Goal: Navigation & Orientation: Find specific page/section

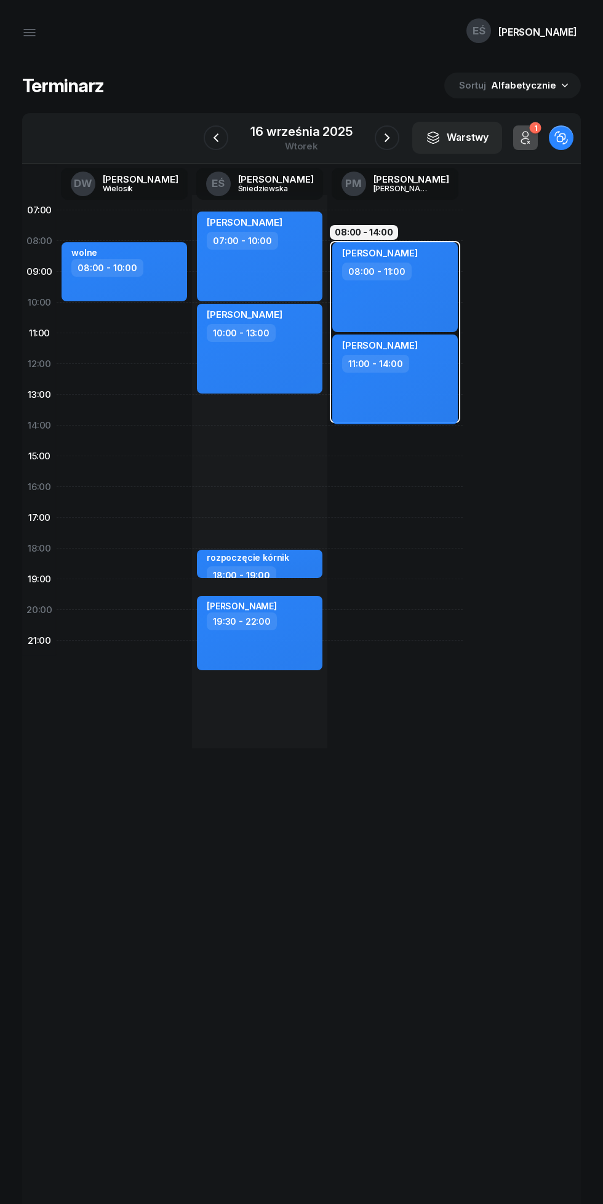
click at [386, 138] on icon "button" at bounding box center [386, 137] width 15 height 15
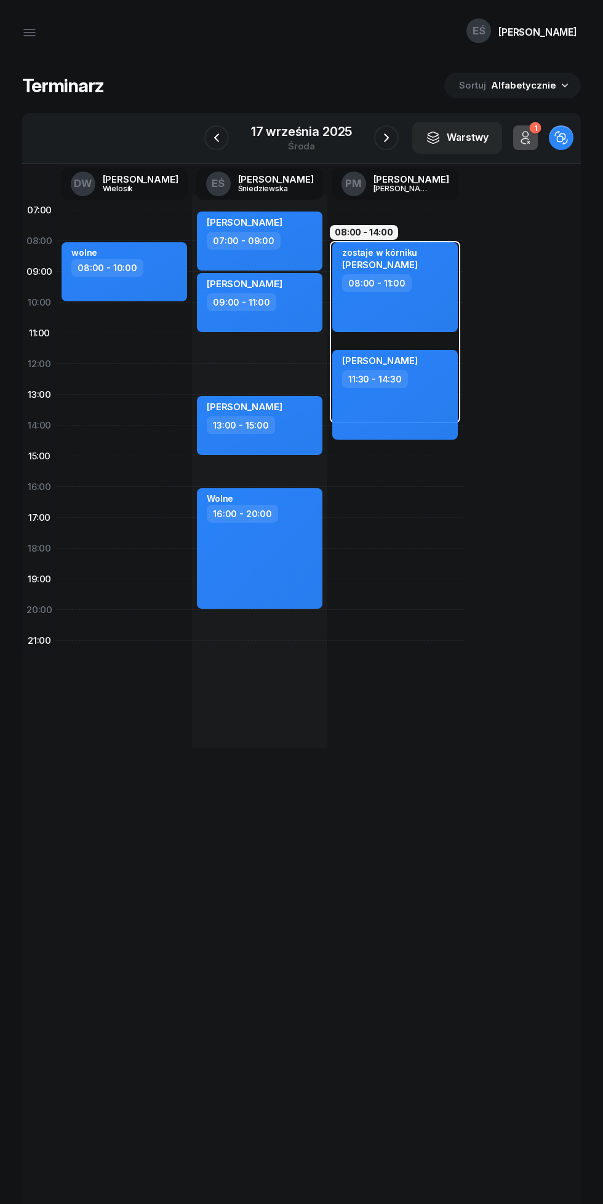
click at [386, 138] on icon "button" at bounding box center [386, 137] width 15 height 15
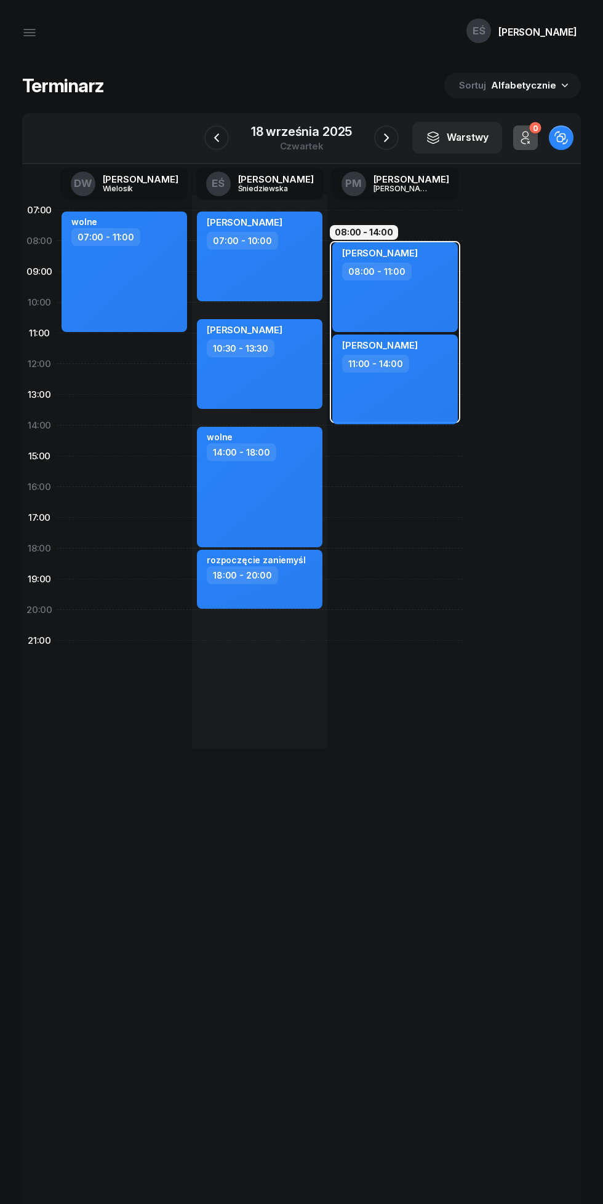
click at [216, 138] on icon "button" at bounding box center [216, 137] width 15 height 15
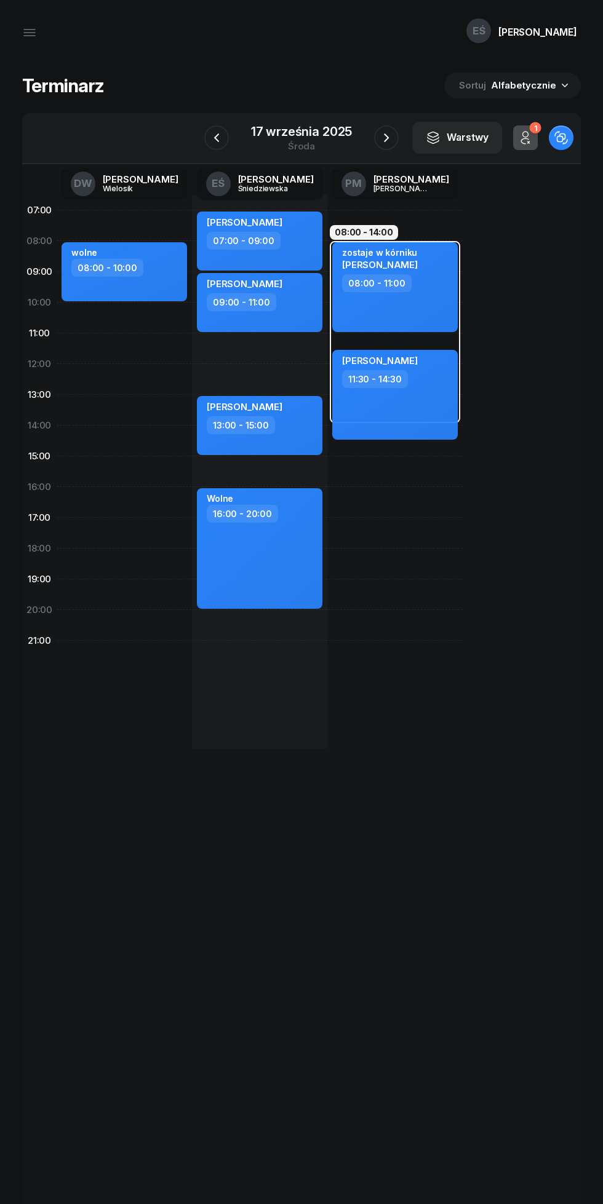
click at [217, 138] on icon "button" at bounding box center [216, 137] width 15 height 15
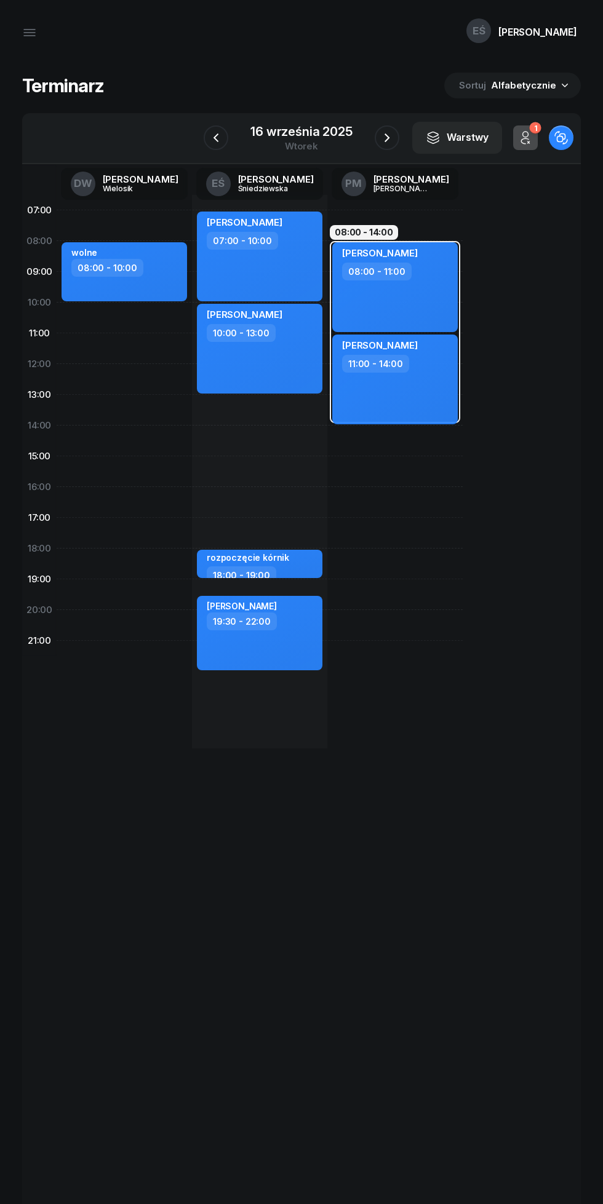
click at [212, 135] on icon "button" at bounding box center [215, 137] width 15 height 15
